Goal: Transaction & Acquisition: Subscribe to service/newsletter

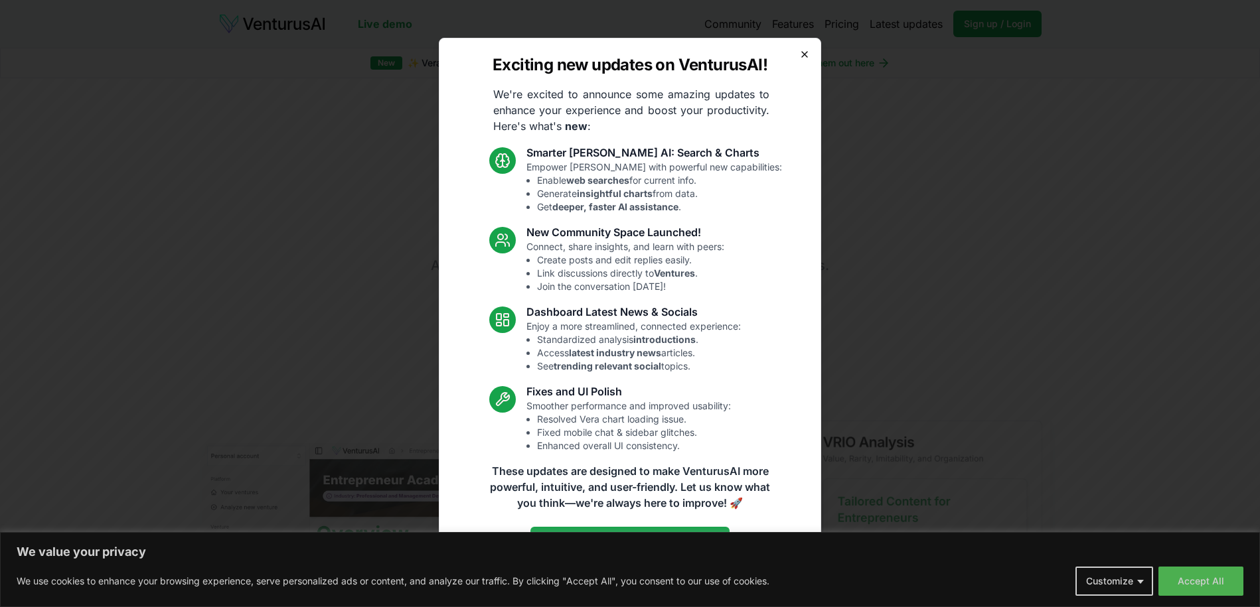
click at [805, 56] on icon "button" at bounding box center [804, 54] width 11 height 11
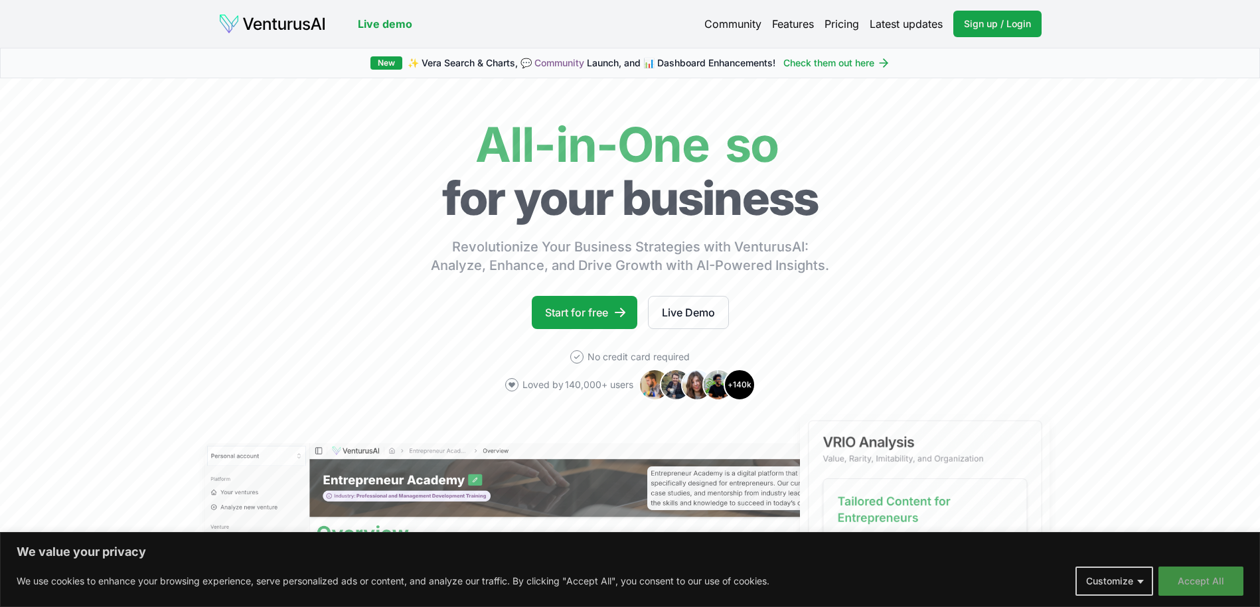
click at [1191, 578] on button "Accept All" at bounding box center [1200, 581] width 85 height 29
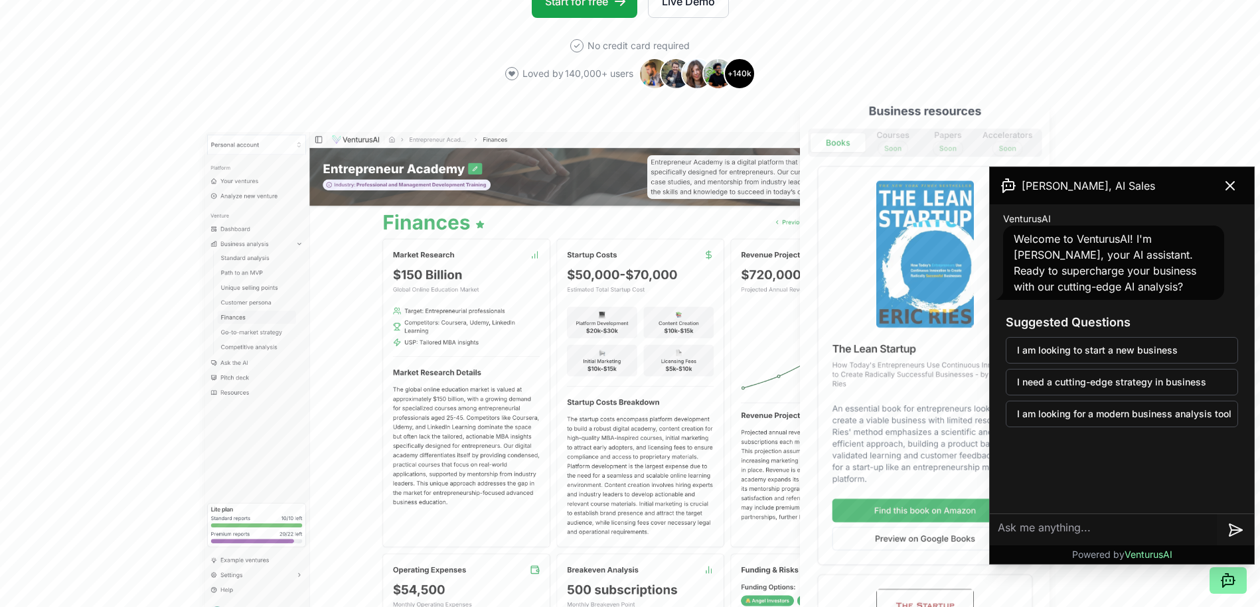
scroll to position [332, 0]
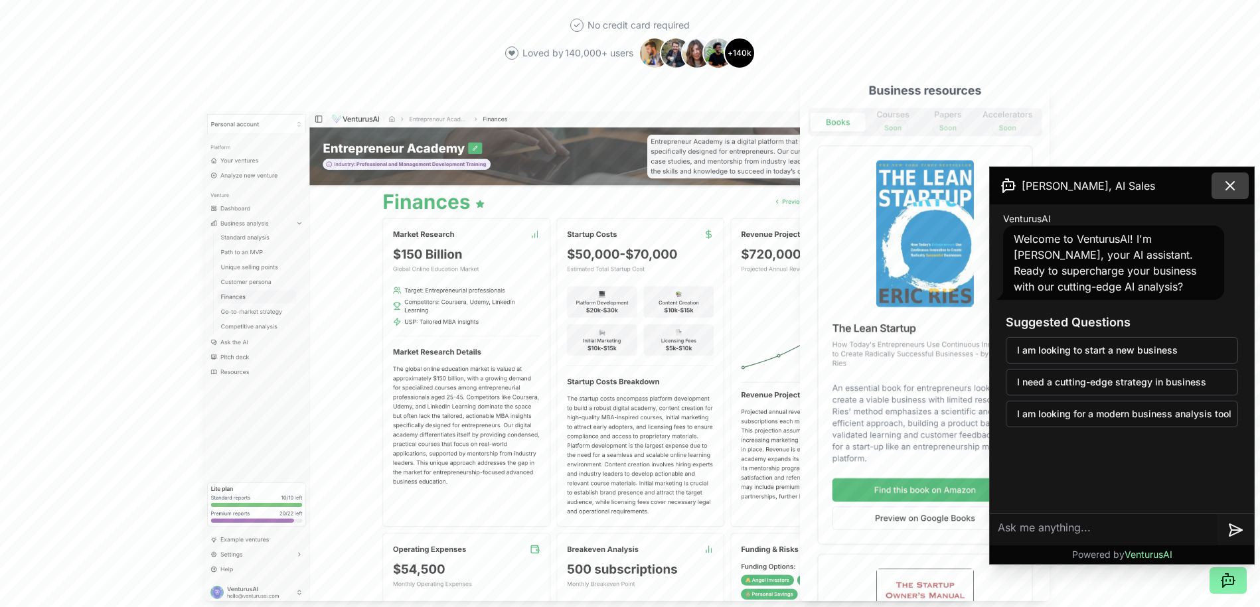
click at [1229, 178] on icon at bounding box center [1230, 186] width 16 height 16
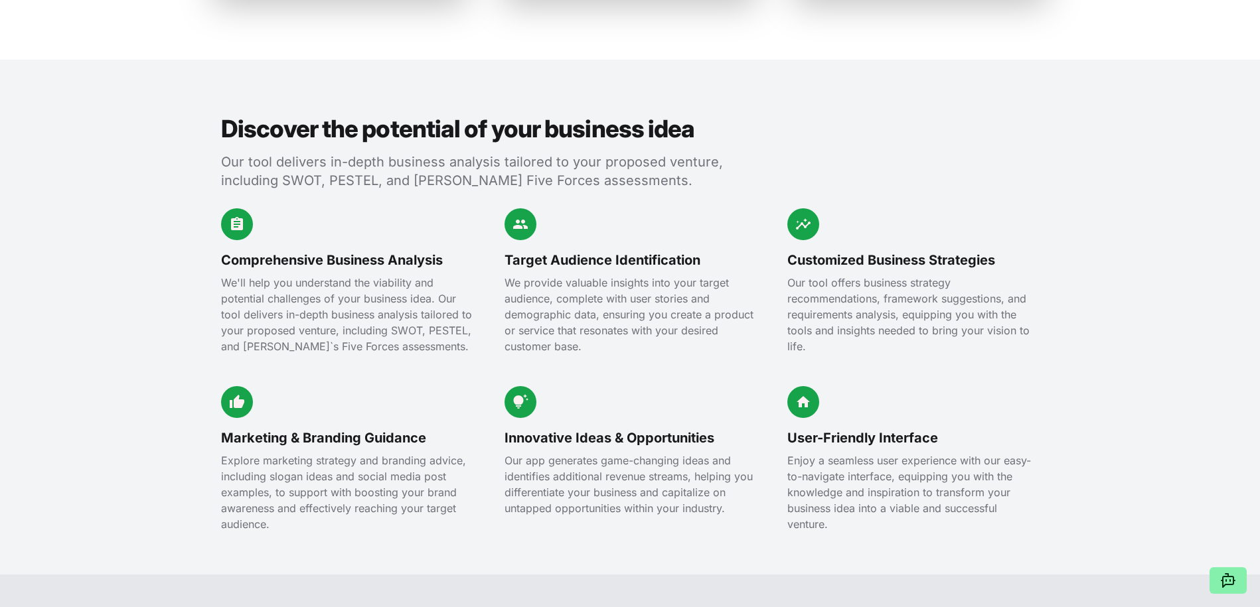
scroll to position [1394, 0]
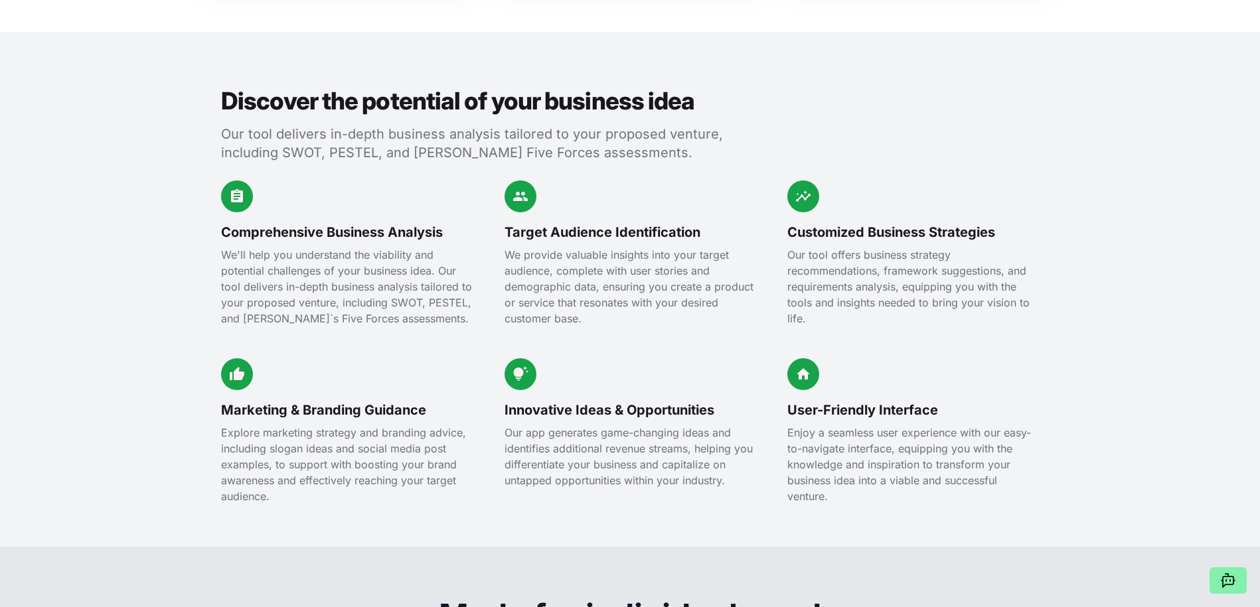
click at [50, 125] on section "Discover the potential of your business idea Our tool delivers in-depth busines…" at bounding box center [630, 289] width 1260 height 515
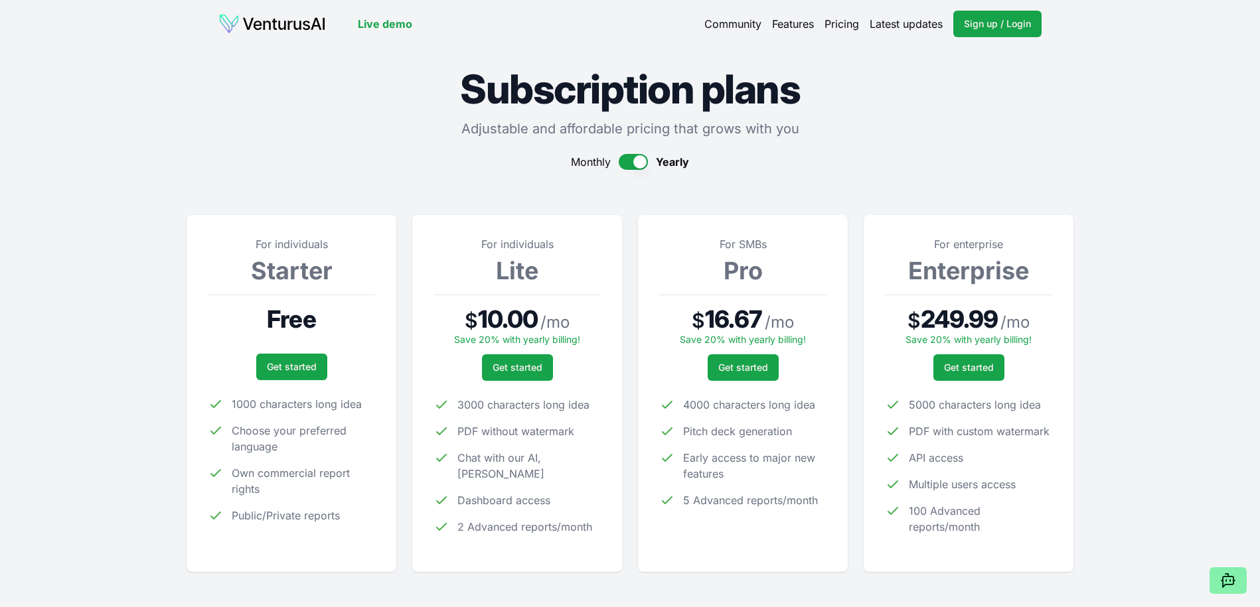
drag, startPoint x: 90, startPoint y: 173, endPoint x: 96, endPoint y: 160, distance: 14.0
